Goal: Transaction & Acquisition: Download file/media

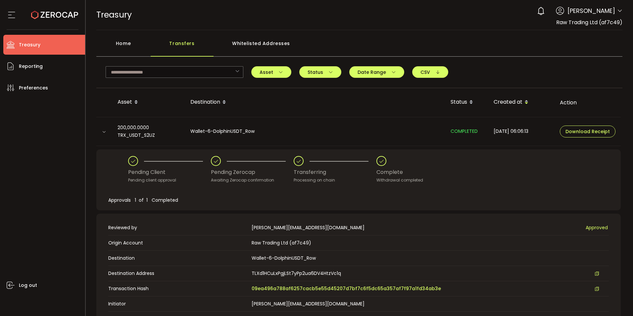
click at [123, 47] on div "Home" at bounding box center [123, 47] width 54 height 20
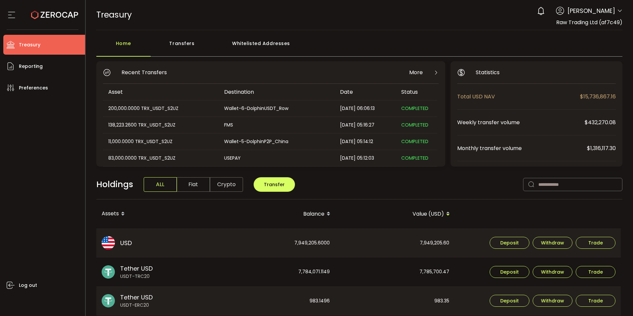
click at [615, 10] on div "0 [PERSON_NAME] Account Raw Trading Ltd (af7c49) Raw Trading Ltd (Payments) (dc…" at bounding box center [578, 11] width 89 height 15
drag, startPoint x: 620, startPoint y: 14, endPoint x: 615, endPoint y: 11, distance: 5.7
click at [620, 14] on span at bounding box center [619, 11] width 5 height 7
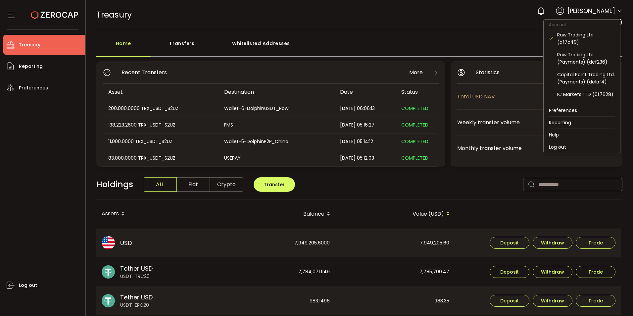
click at [617, 11] on icon at bounding box center [619, 10] width 5 height 5
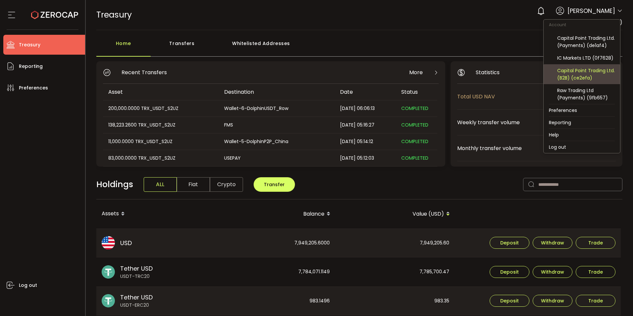
scroll to position [44, 0]
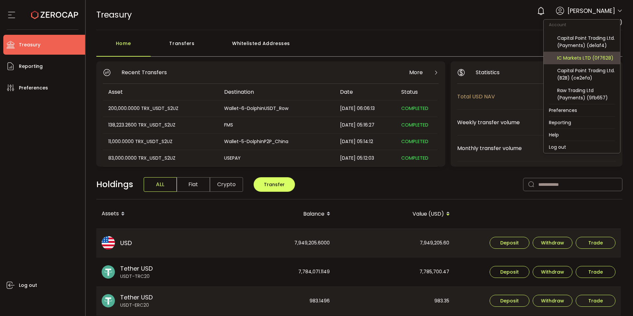
click at [576, 58] on div "IC Markets LTD (0f7628)" at bounding box center [586, 57] width 58 height 7
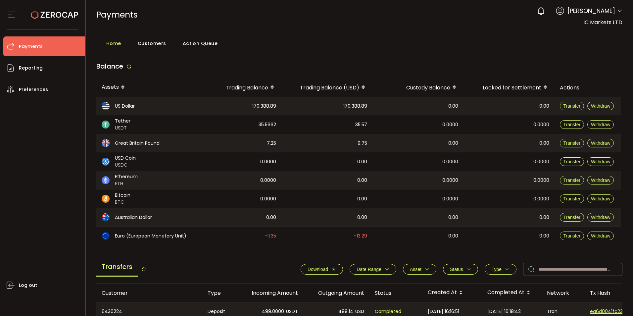
click at [311, 268] on span "Download" at bounding box center [318, 269] width 21 height 5
click at [276, 53] on div "Home Customers Action Queue Balance Assets Trading Balance Trading Balance (USD…" at bounding box center [359, 273] width 527 height 473
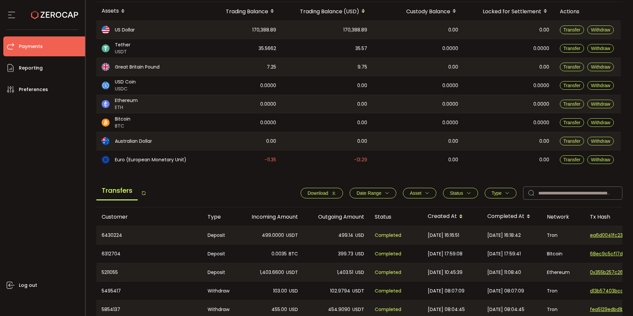
scroll to position [66, 0]
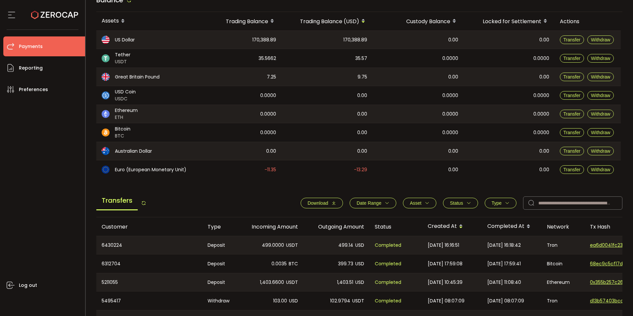
click at [313, 203] on span "Download" at bounding box center [318, 202] width 21 height 5
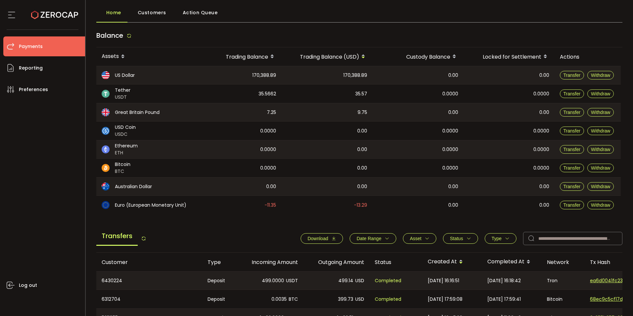
scroll to position [0, 0]
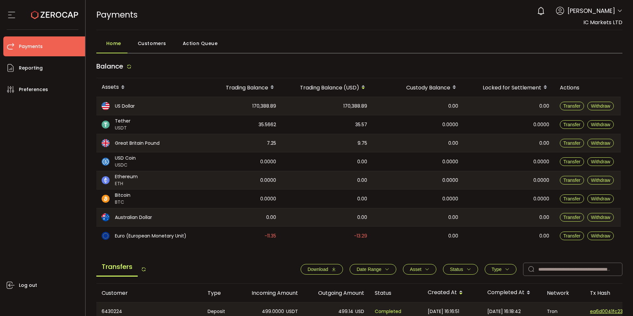
drag, startPoint x: 371, startPoint y: 25, endPoint x: 157, endPoint y: 37, distance: 214.3
click at [364, 25] on div "PAYMENTS Buy Power $0.00 USD Payments Payments Your verification is pending 0 […" at bounding box center [359, 15] width 527 height 30
click at [34, 64] on span "Reporting" at bounding box center [31, 68] width 24 height 10
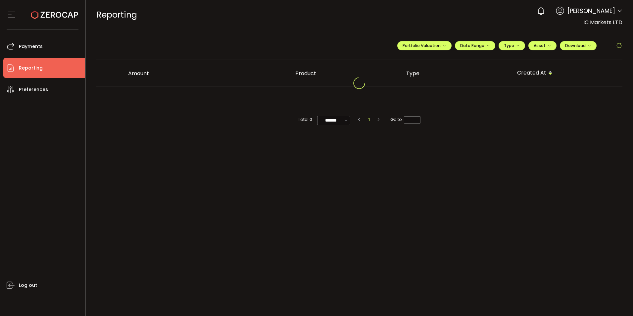
click at [147, 44] on div "**********" at bounding box center [359, 48] width 527 height 23
click at [617, 12] on div "0 [PERSON_NAME] Account Raw Trading Ltd (af7c49) Raw Trading Ltd (Payments) (dc…" at bounding box center [578, 11] width 89 height 15
click at [619, 11] on icon at bounding box center [619, 10] width 5 height 5
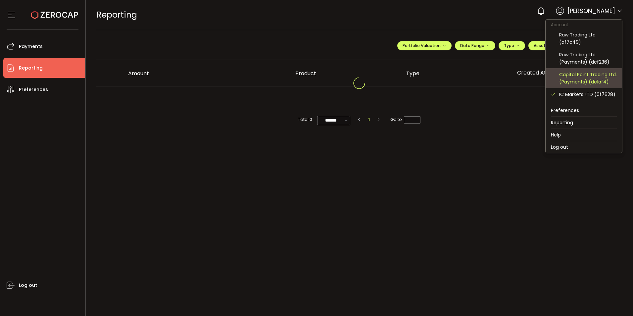
scroll to position [44, 0]
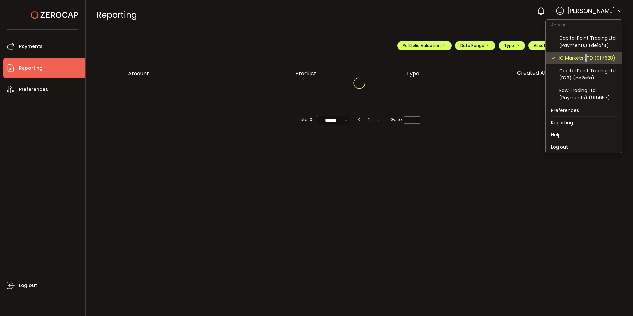
click at [585, 59] on div "IC Markets LTD (0f7628)" at bounding box center [588, 57] width 58 height 7
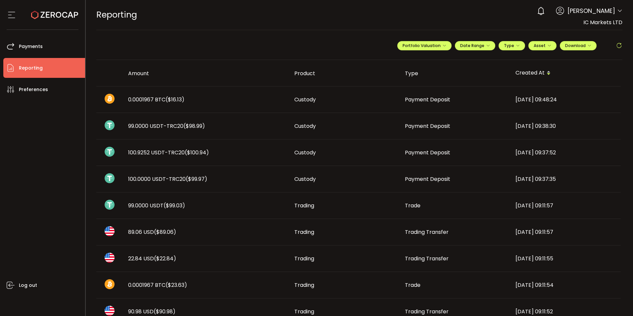
click at [20, 69] on span "Reporting" at bounding box center [31, 68] width 24 height 10
click at [33, 44] on span "Payments" at bounding box center [31, 47] width 24 height 10
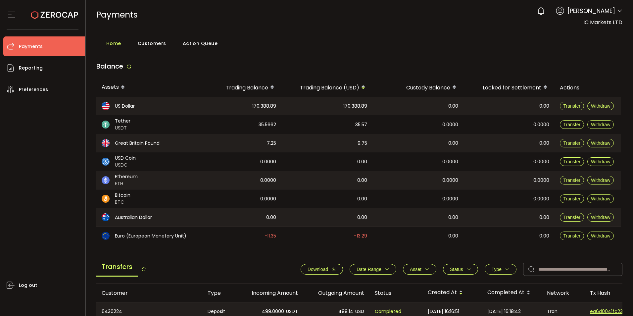
click at [315, 270] on span "Download" at bounding box center [318, 269] width 21 height 5
